Goal: Task Accomplishment & Management: Complete application form

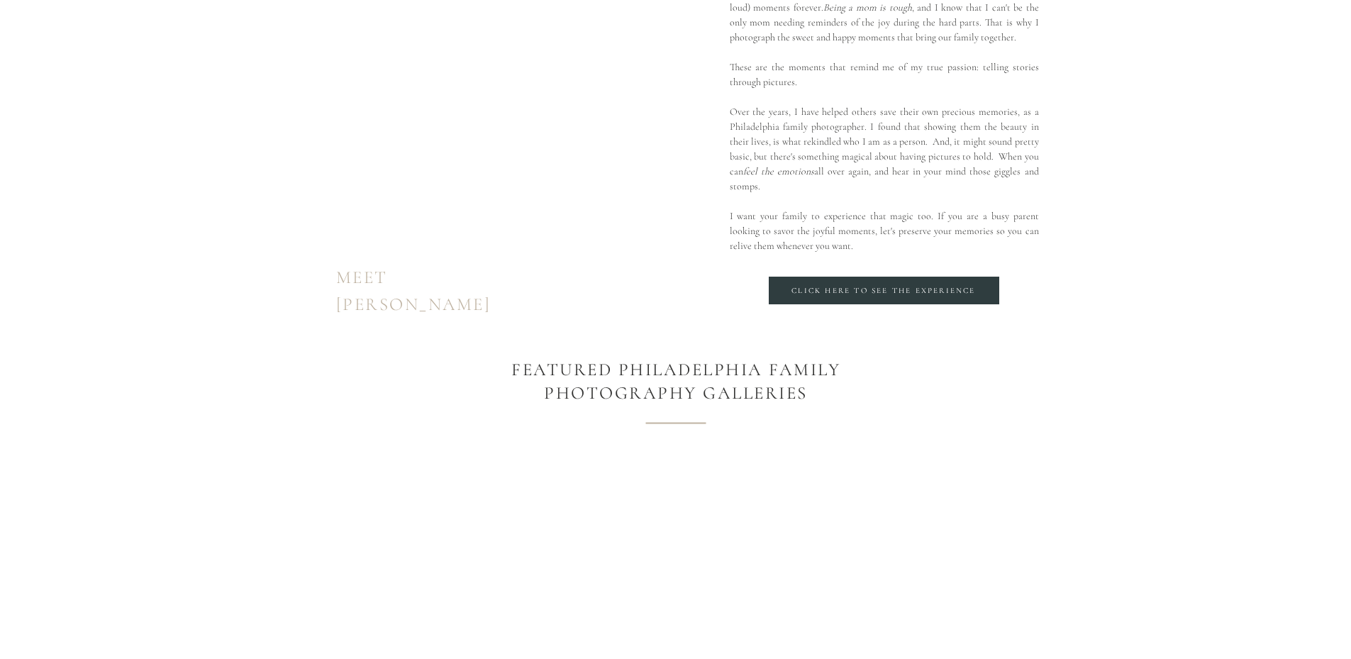
scroll to position [1277, 0]
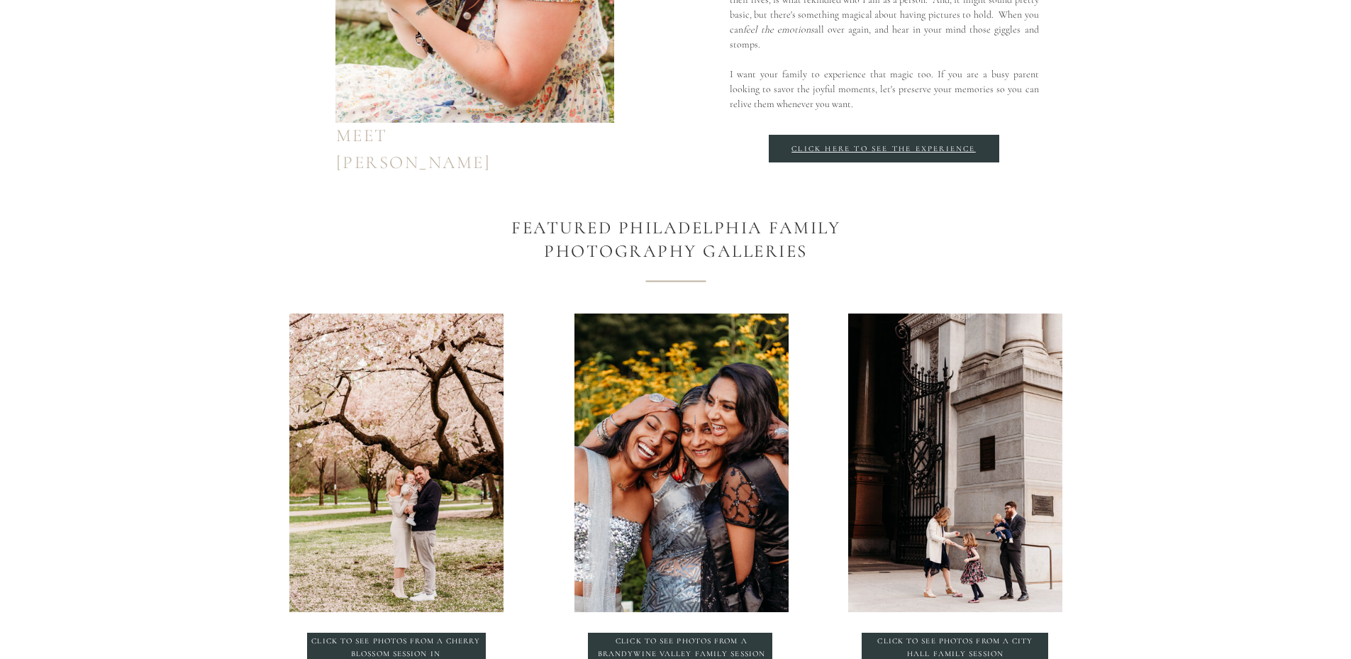
click at [868, 147] on div "Click here to see the Experience" at bounding box center [884, 148] width 198 height 11
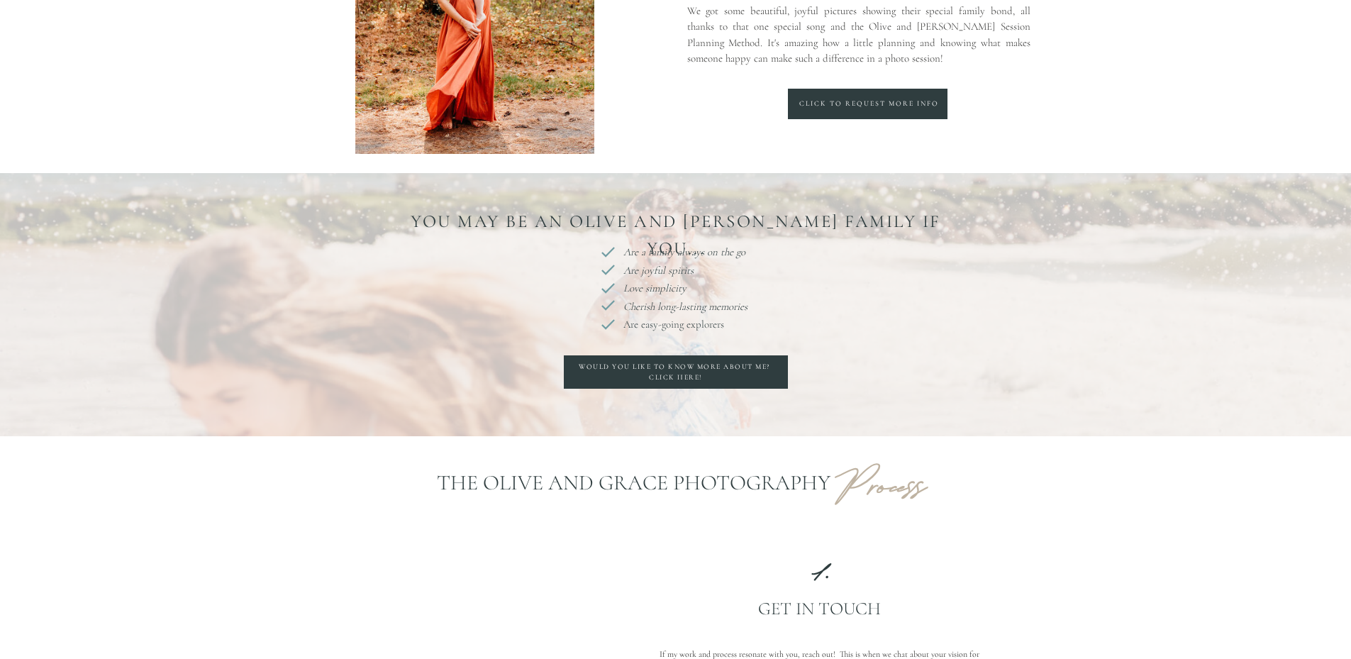
scroll to position [426, 0]
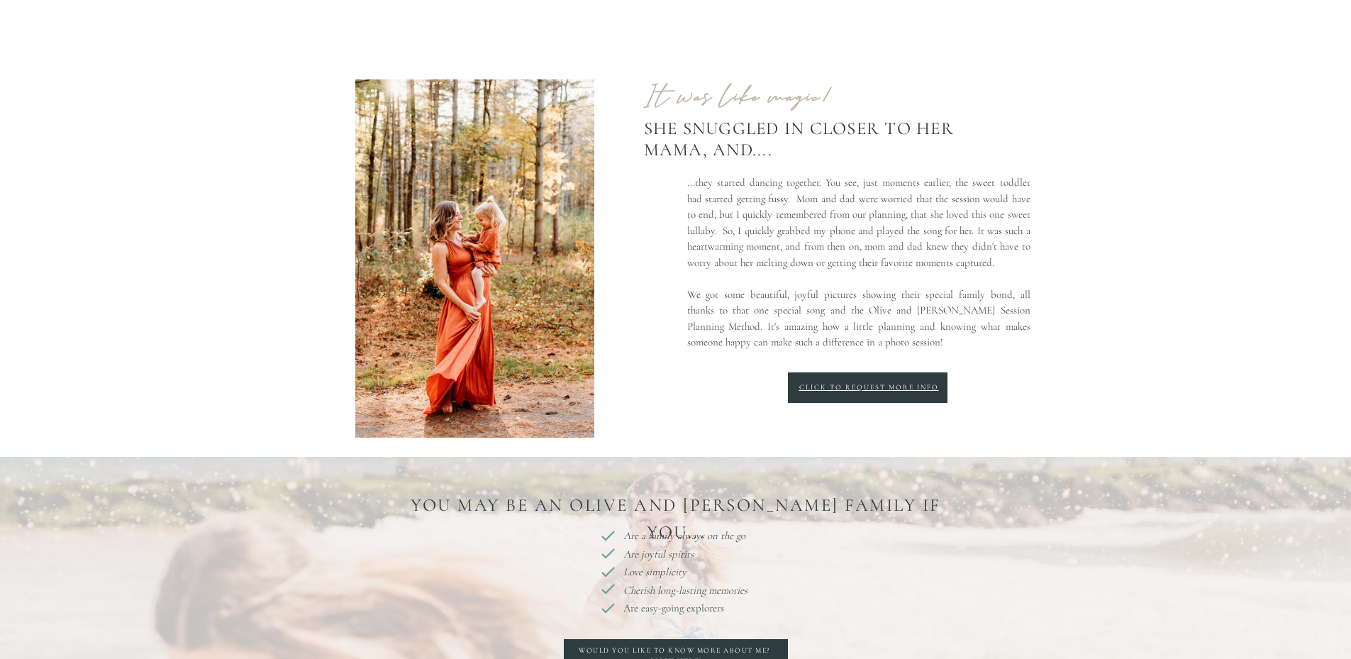
click at [854, 383] on div "Click to request more info" at bounding box center [869, 387] width 216 height 11
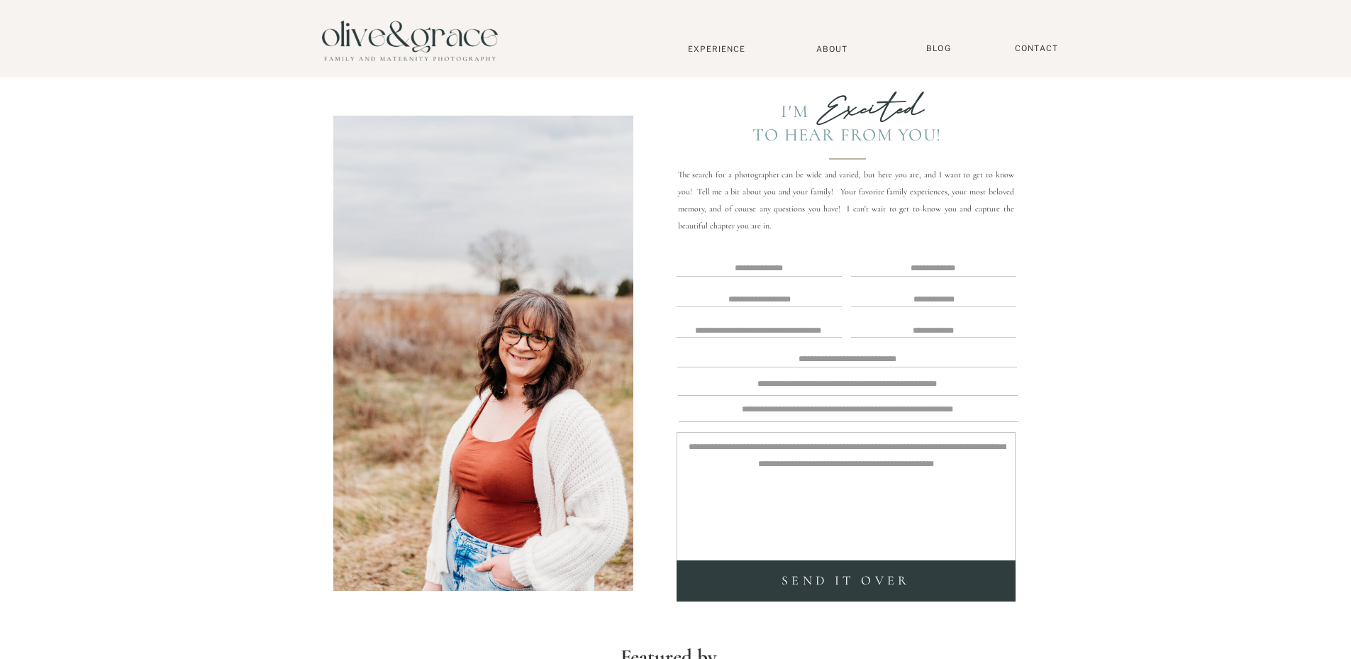
click at [788, 329] on textarea at bounding box center [758, 332] width 163 height 21
